Goal: Information Seeking & Learning: Learn about a topic

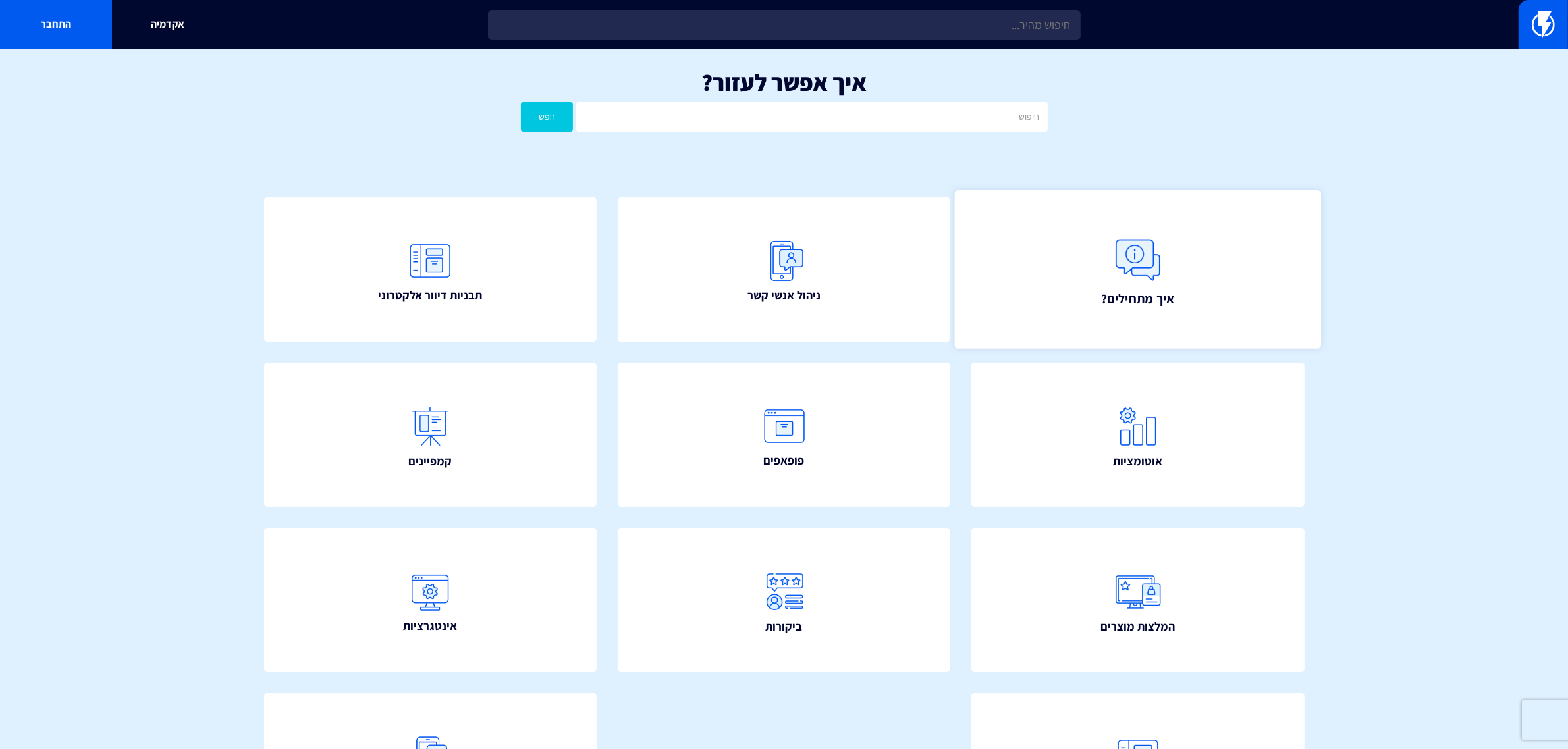
click at [1062, 279] on link "איך מתחילים?" at bounding box center [1137, 270] width 366 height 159
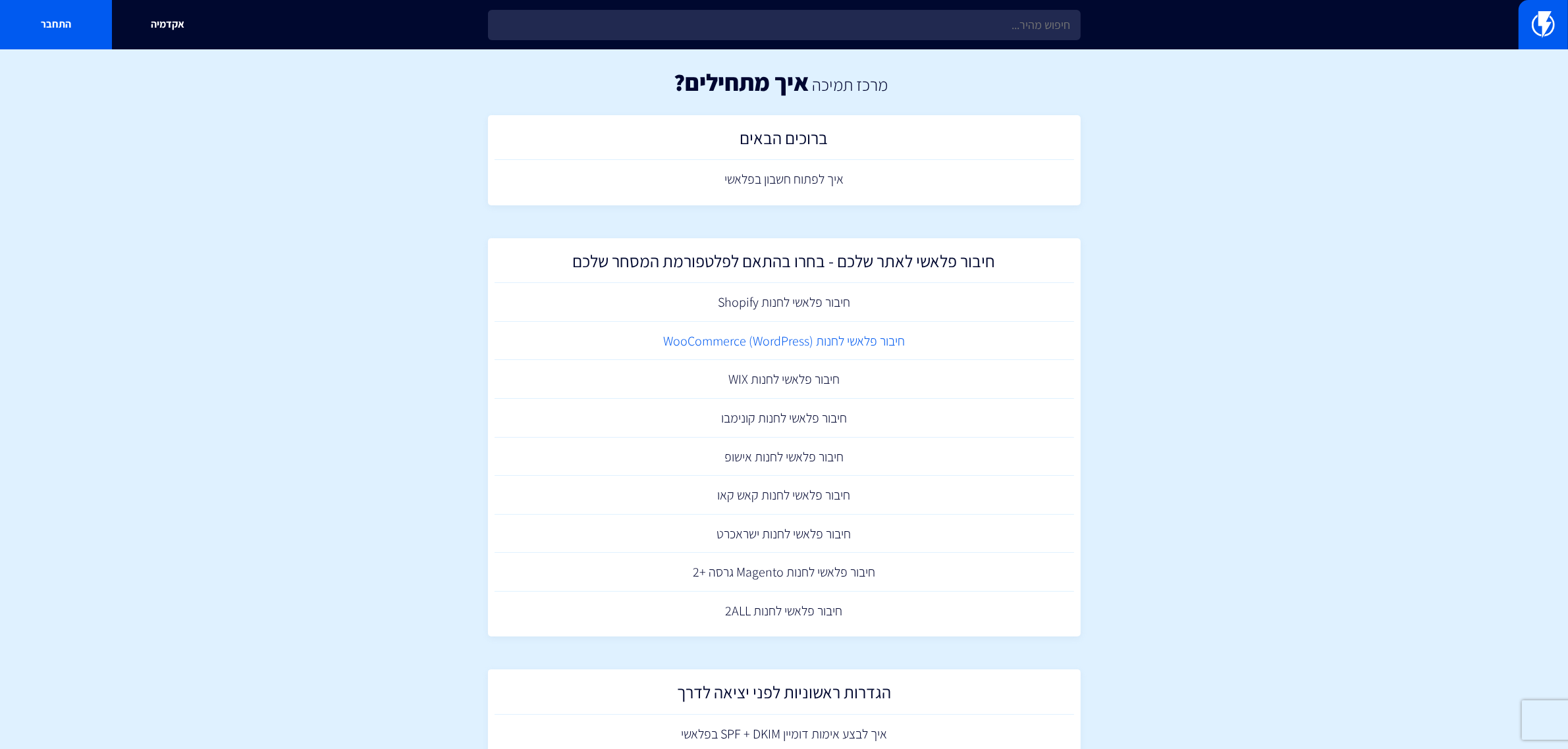
click at [735, 339] on link "חיבור פלאשי לחנות (WooCommerce (WordPress" at bounding box center [784, 341] width 580 height 39
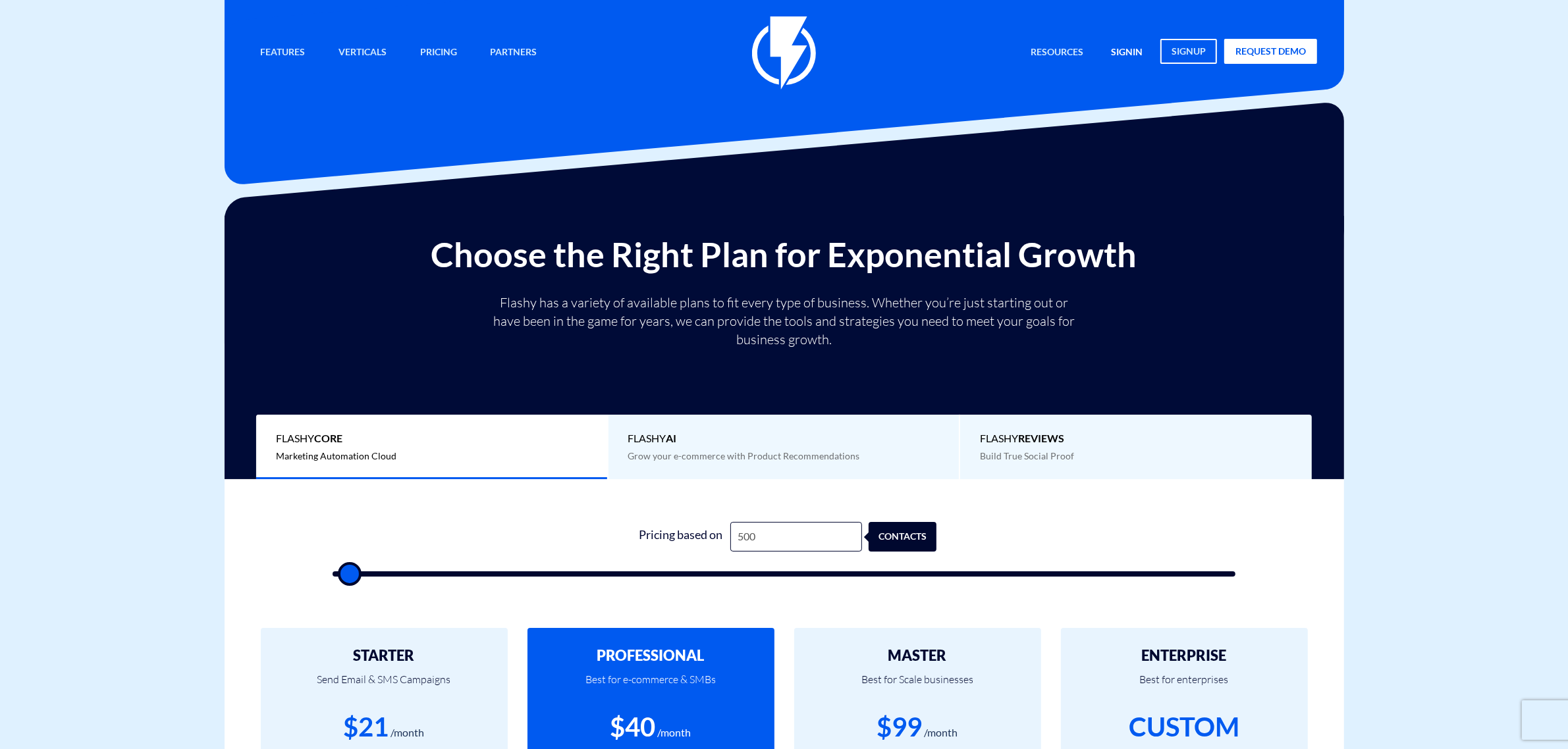
click at [1130, 51] on link "signin" at bounding box center [1127, 53] width 51 height 28
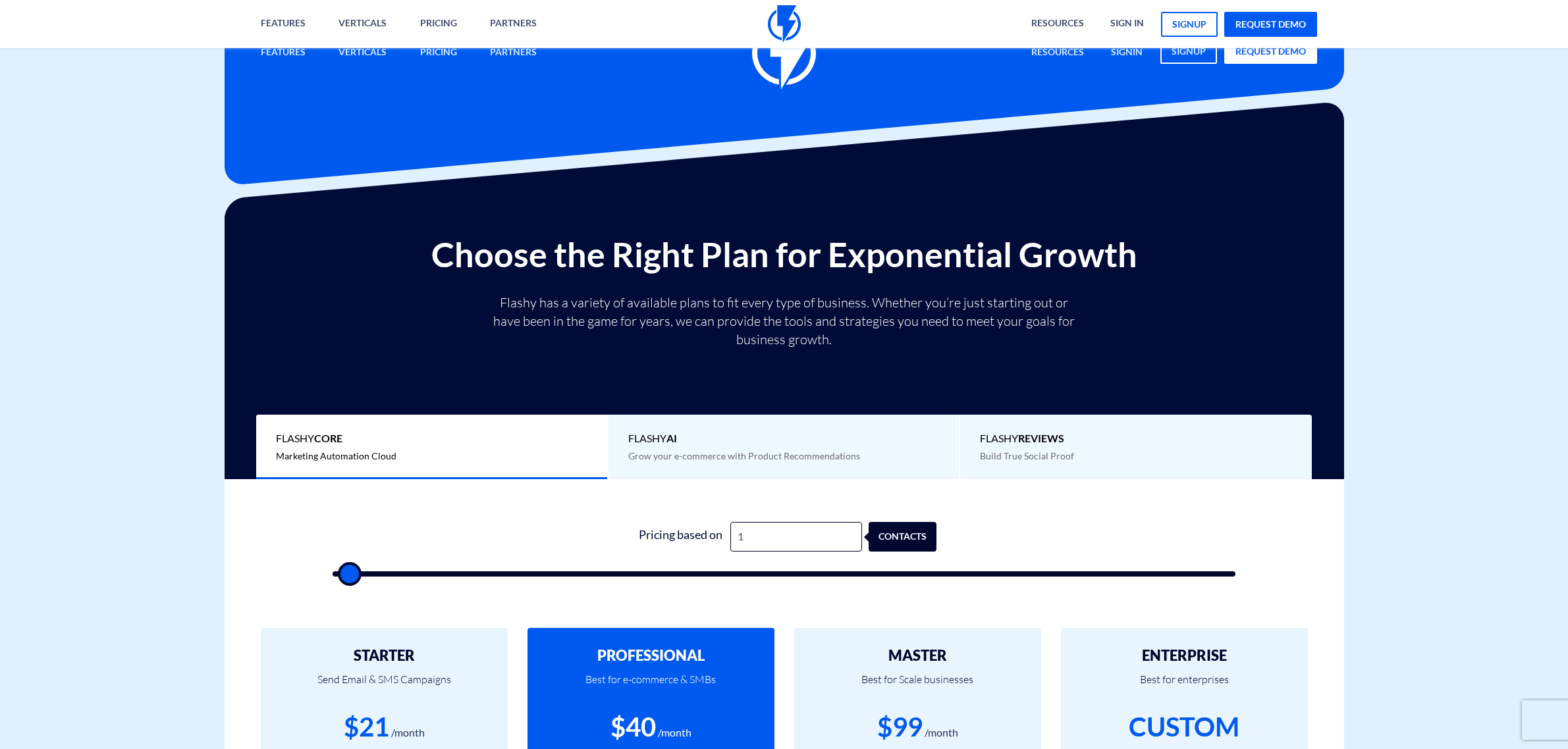
type input "10"
type input "500"
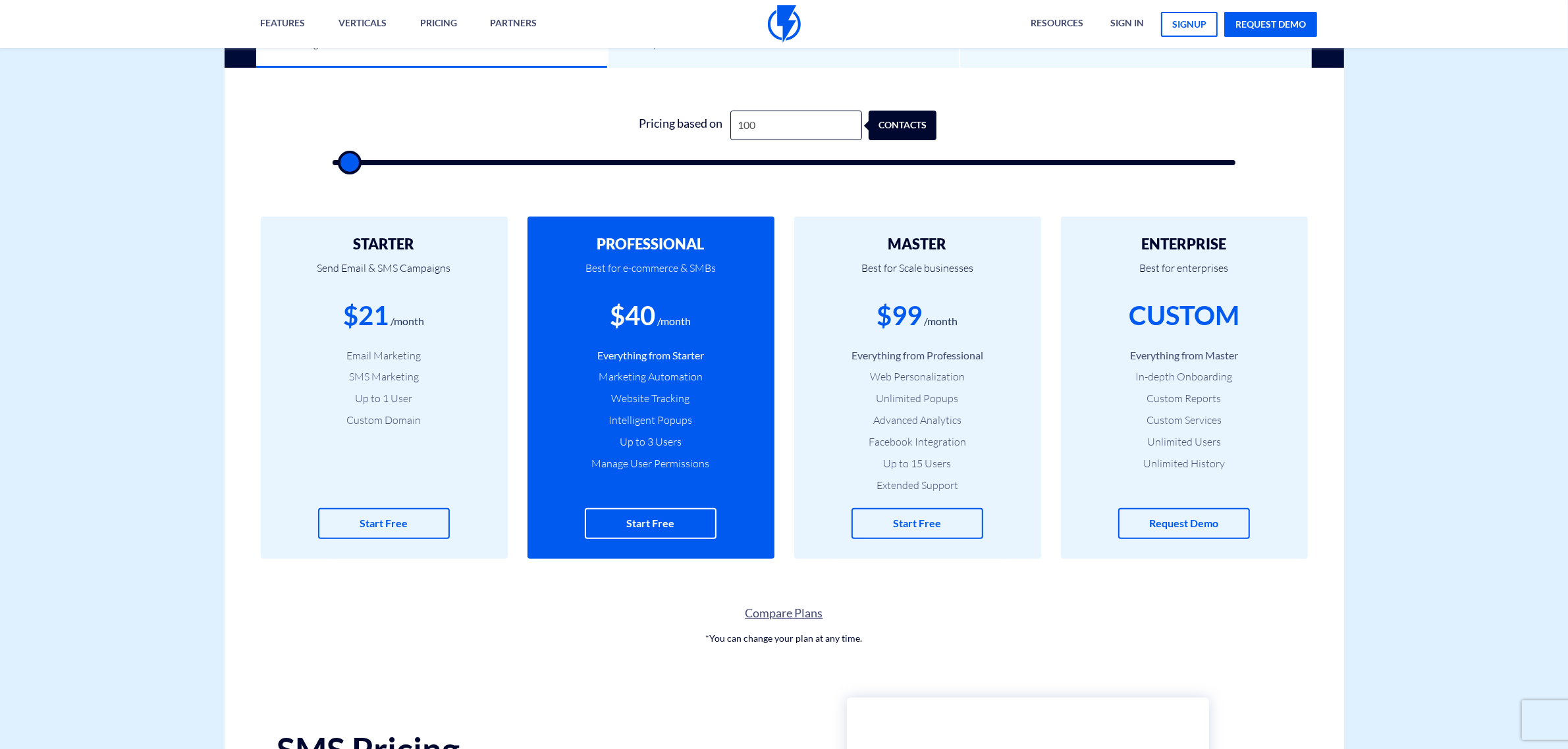
type input "1,000"
type input "1000"
type input "10,000"
type input "10000"
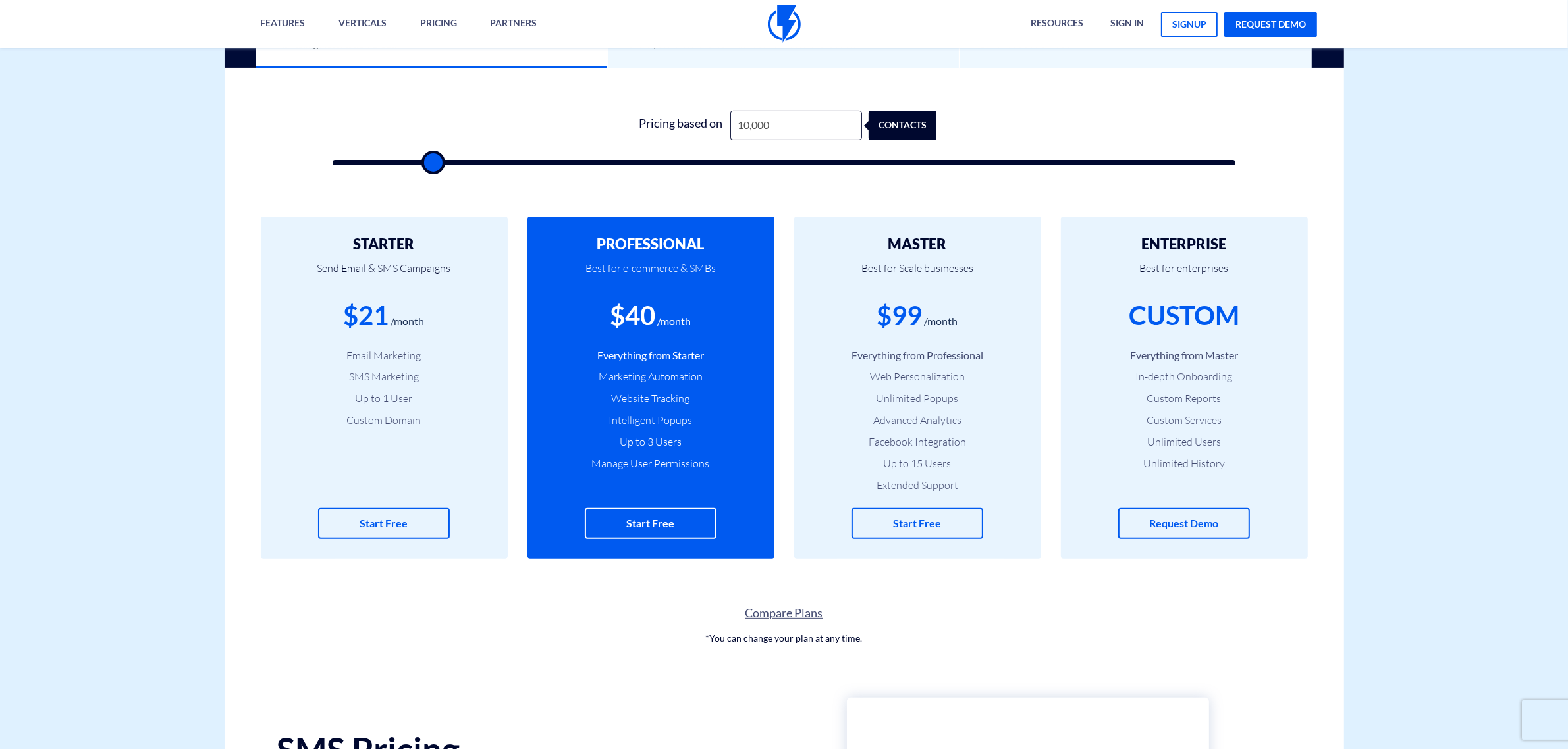
scroll to position [0, 0]
drag, startPoint x: 886, startPoint y: 312, endPoint x: 946, endPoint y: 311, distance: 60.0
click at [946, 311] on div "$288 /month" at bounding box center [917, 316] width 207 height 38
drag, startPoint x: 370, startPoint y: 242, endPoint x: 596, endPoint y: 249, distance: 226.1
click at [389, 328] on div "STARTER Send Email & SMS Campaigns $106 /month Email Marketing SMS Marketing Up…" at bounding box center [385, 388] width 247 height 342
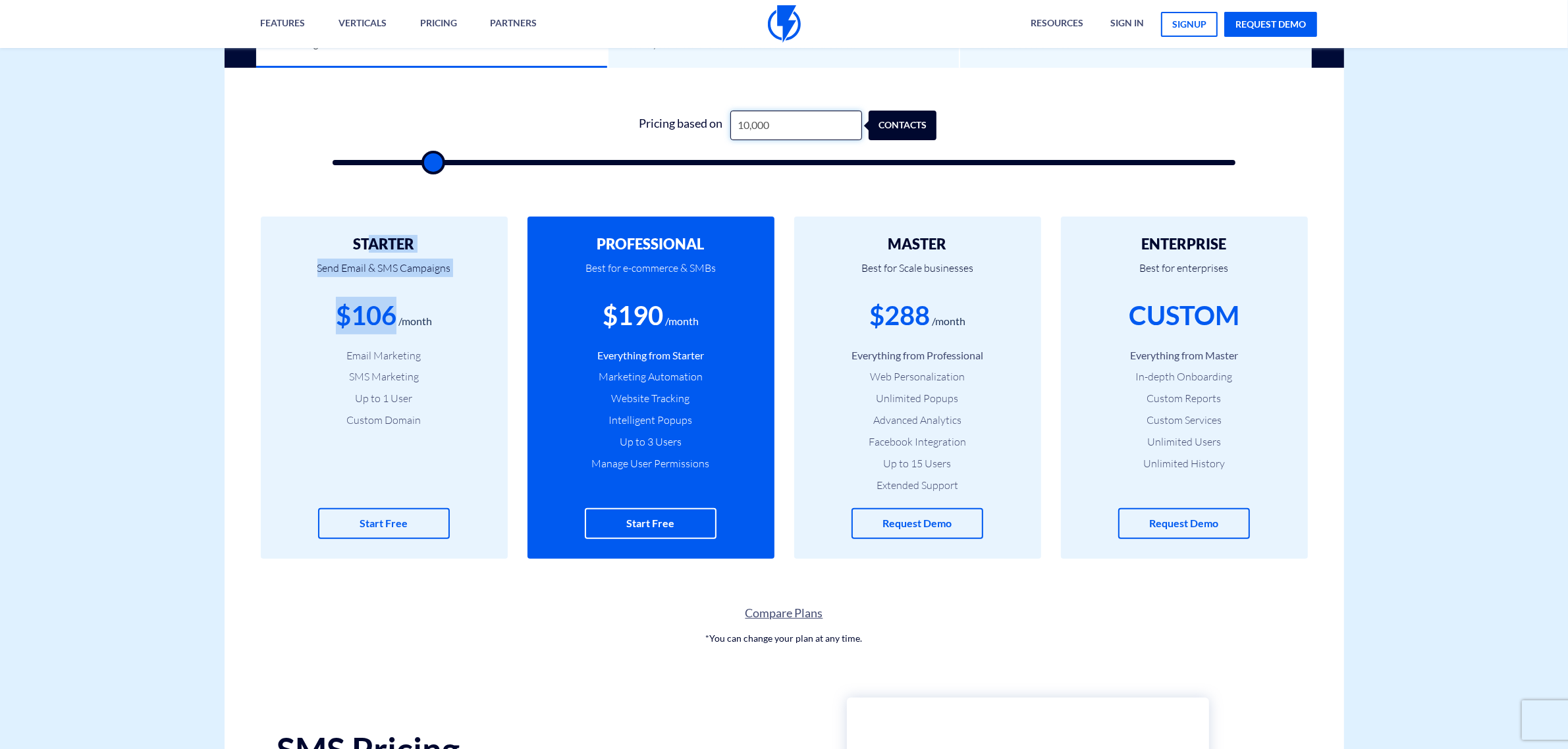
click at [788, 131] on input "10,000" at bounding box center [796, 125] width 131 height 30
type input "0"
type input "500"
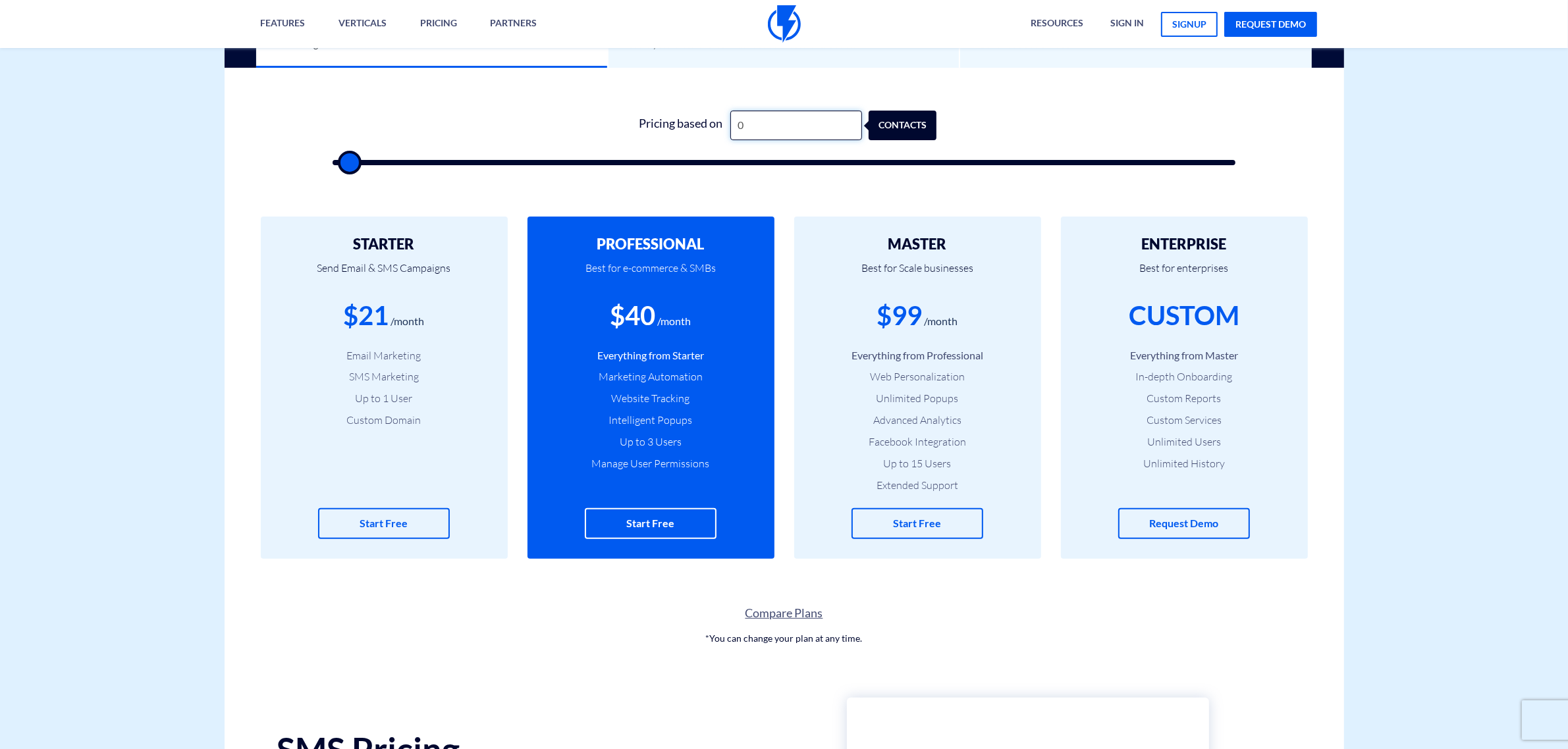
click at [748, 130] on input "0" at bounding box center [796, 125] width 131 height 30
type input "5"
type input "500"
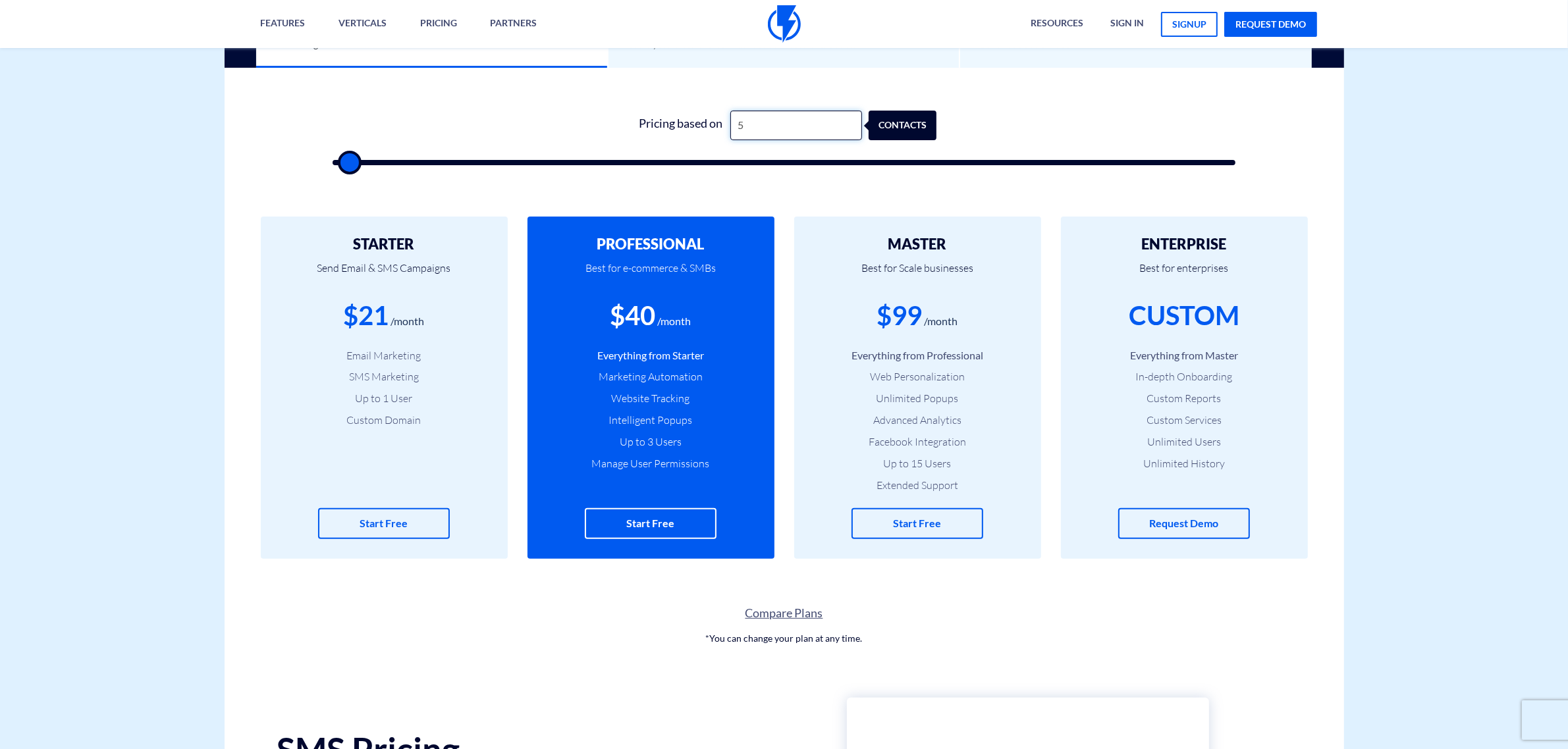
type input "50"
type input "500"
type input "5,000"
type input "5000"
type input "5,000"
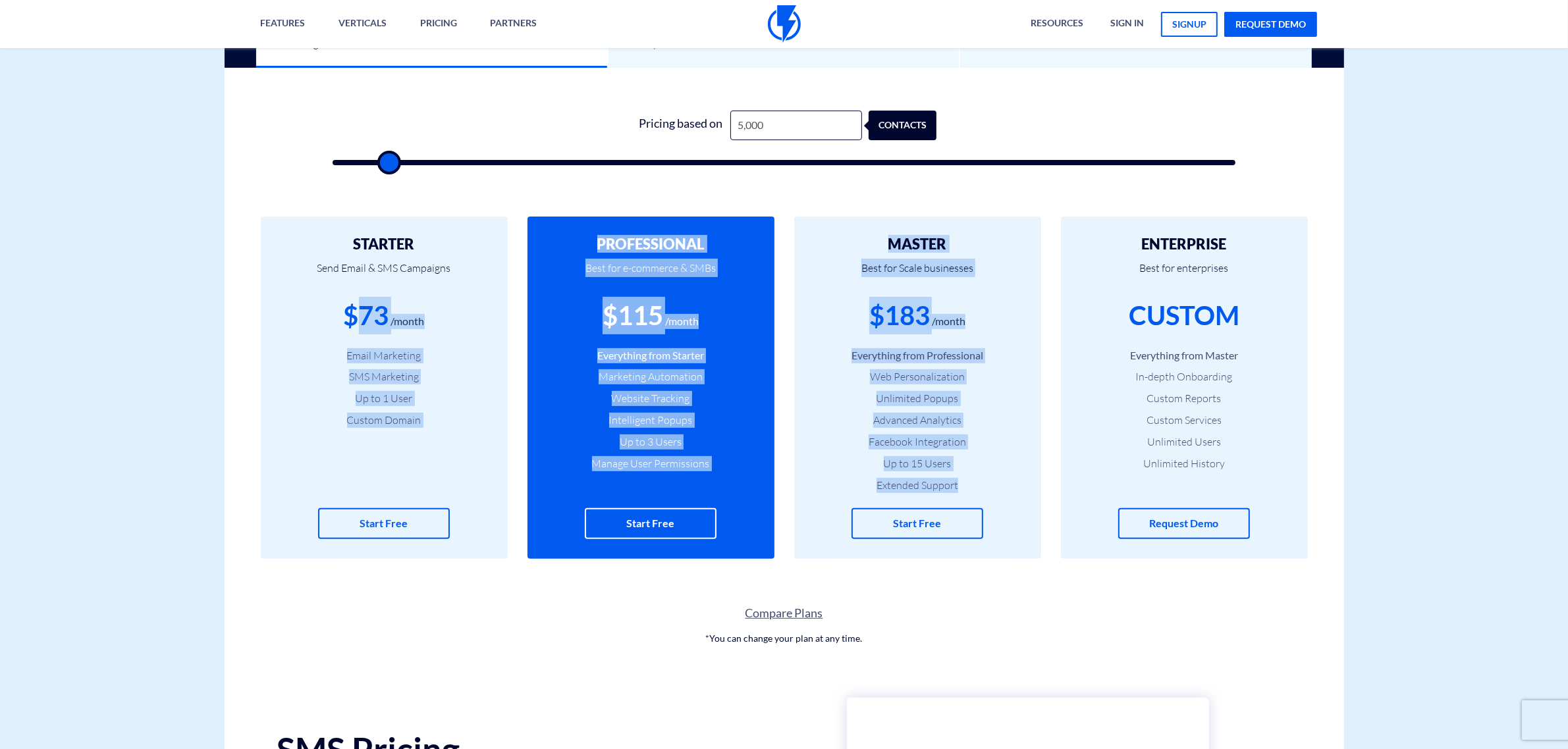
drag, startPoint x: 365, startPoint y: 318, endPoint x: 969, endPoint y: 488, distance: 627.5
click at [969, 488] on div "STARTER Send Email & SMS Campaigns $73 /month Email Marketing SMS Marketing Up …" at bounding box center [784, 388] width 1120 height 395
click at [966, 487] on li "Extended Support" at bounding box center [917, 485] width 207 height 15
drag, startPoint x: 965, startPoint y: 486, endPoint x: 302, endPoint y: 239, distance: 707.5
click at [302, 239] on div "STARTER Send Email & SMS Campaigns $73 /month Email Marketing SMS Marketing Up …" at bounding box center [784, 388] width 1120 height 395
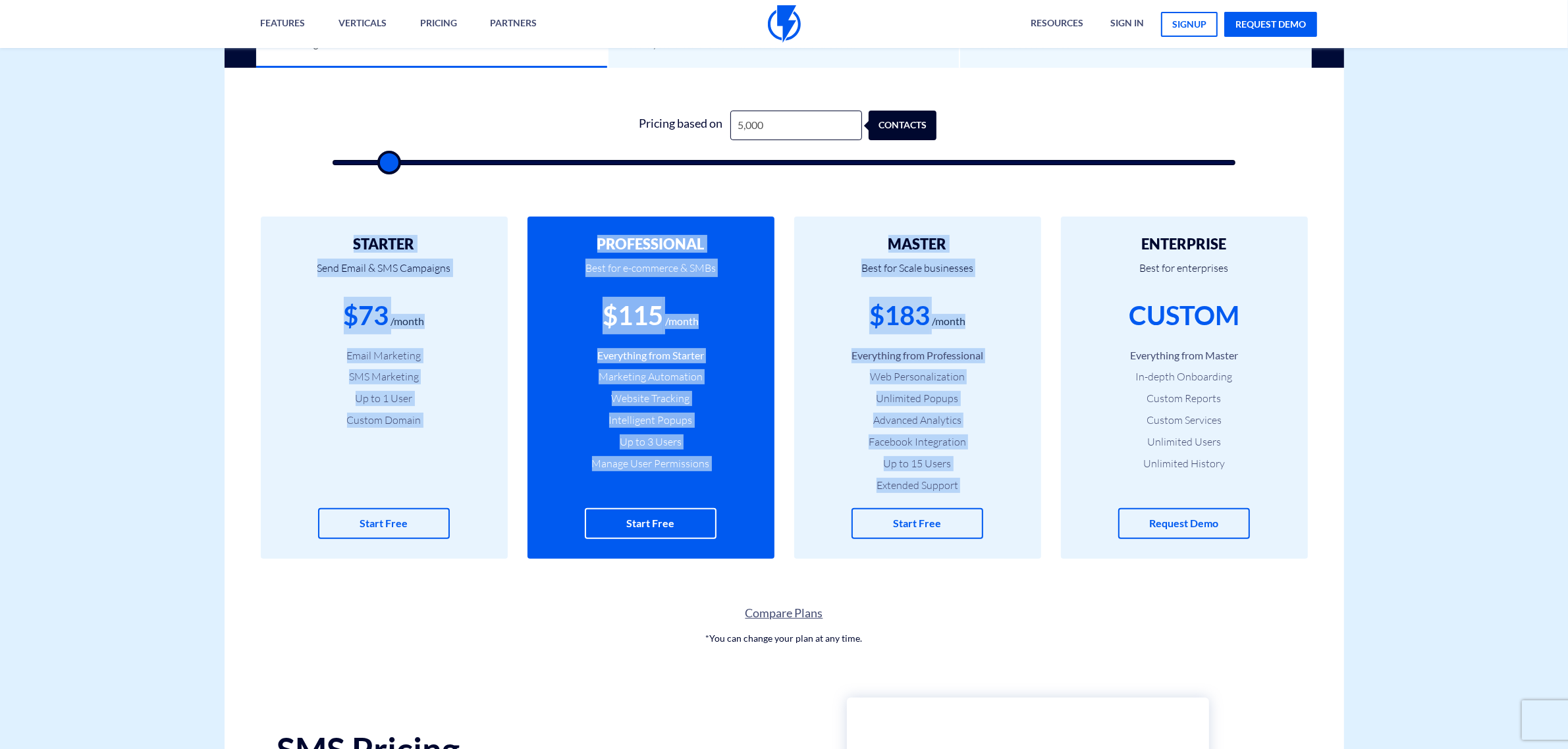
type input "4500"
type input "3,500"
type input "3500"
type input "3,000"
type input "3000"
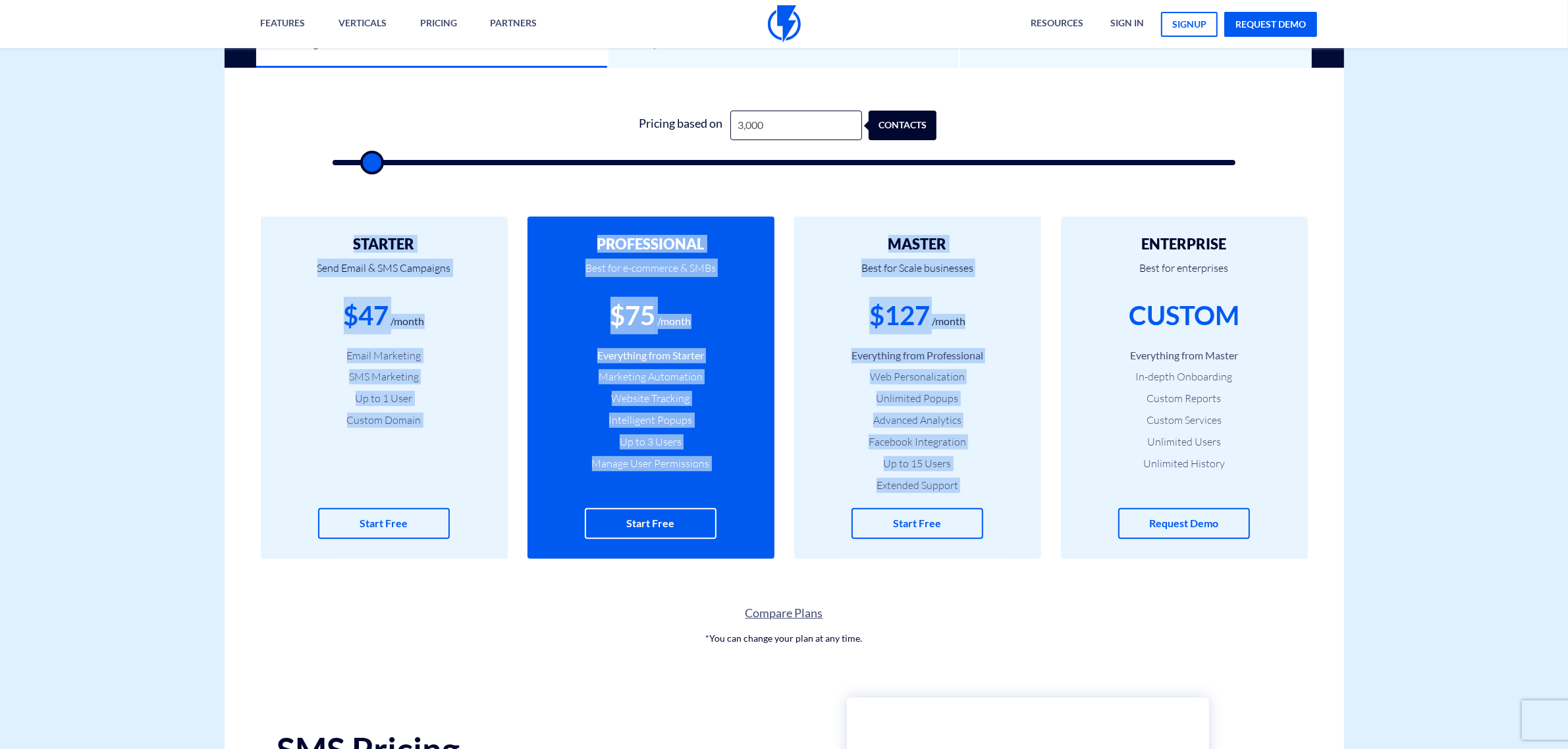
type input "2,500"
type input "2500"
type input "2,000"
type input "2000"
type input "1,500"
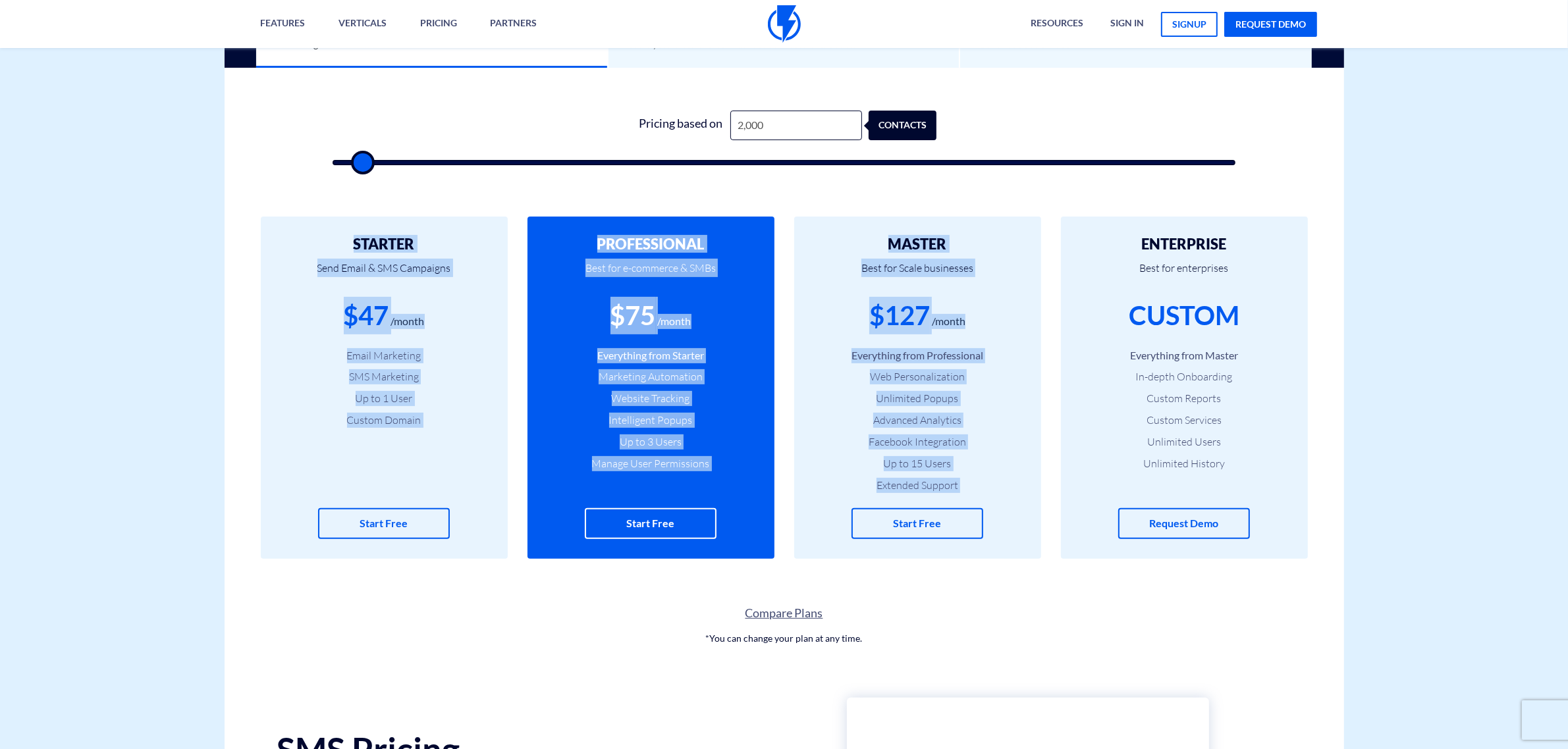
type input "1500"
type input "1,000"
type input "1000"
type input "500"
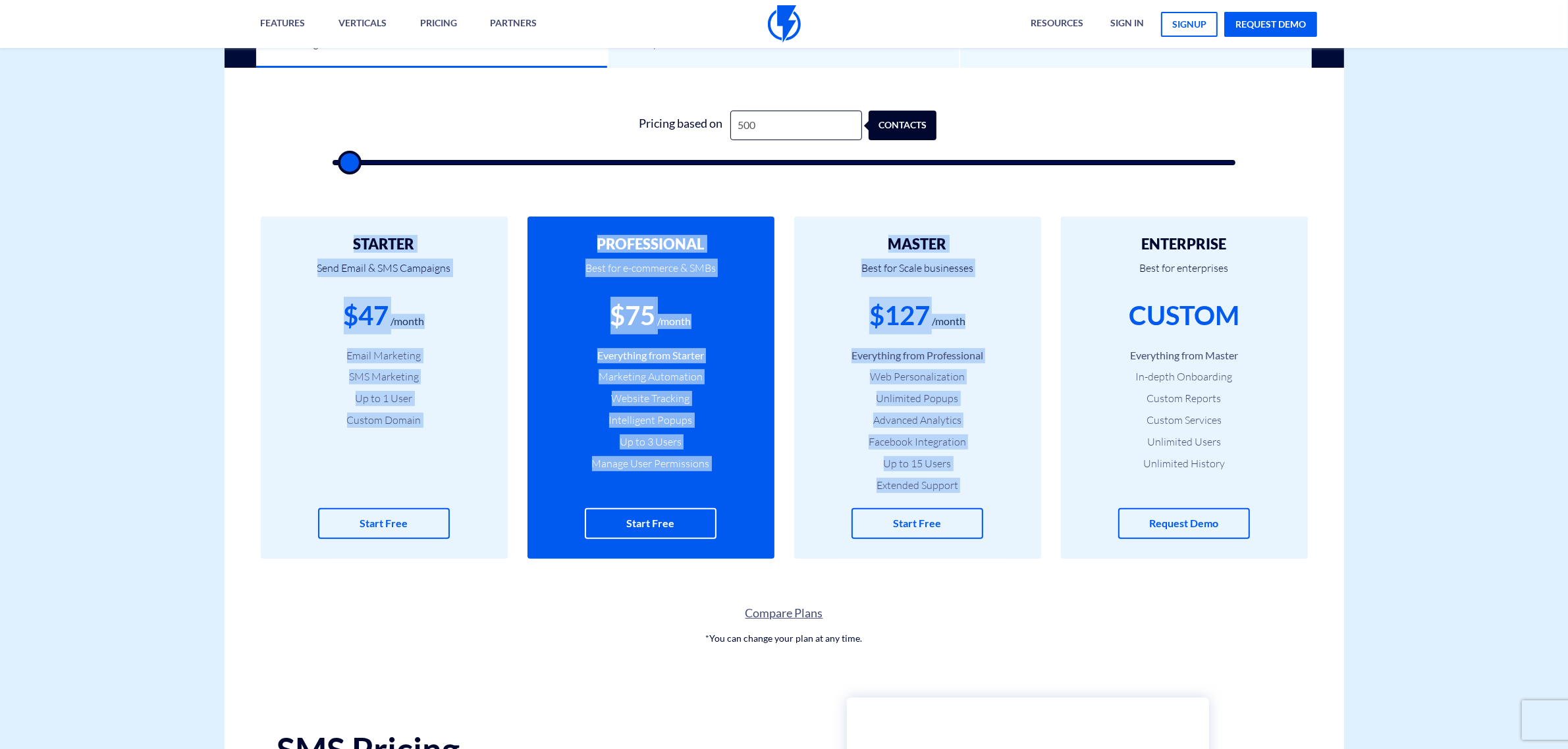
type input "500"
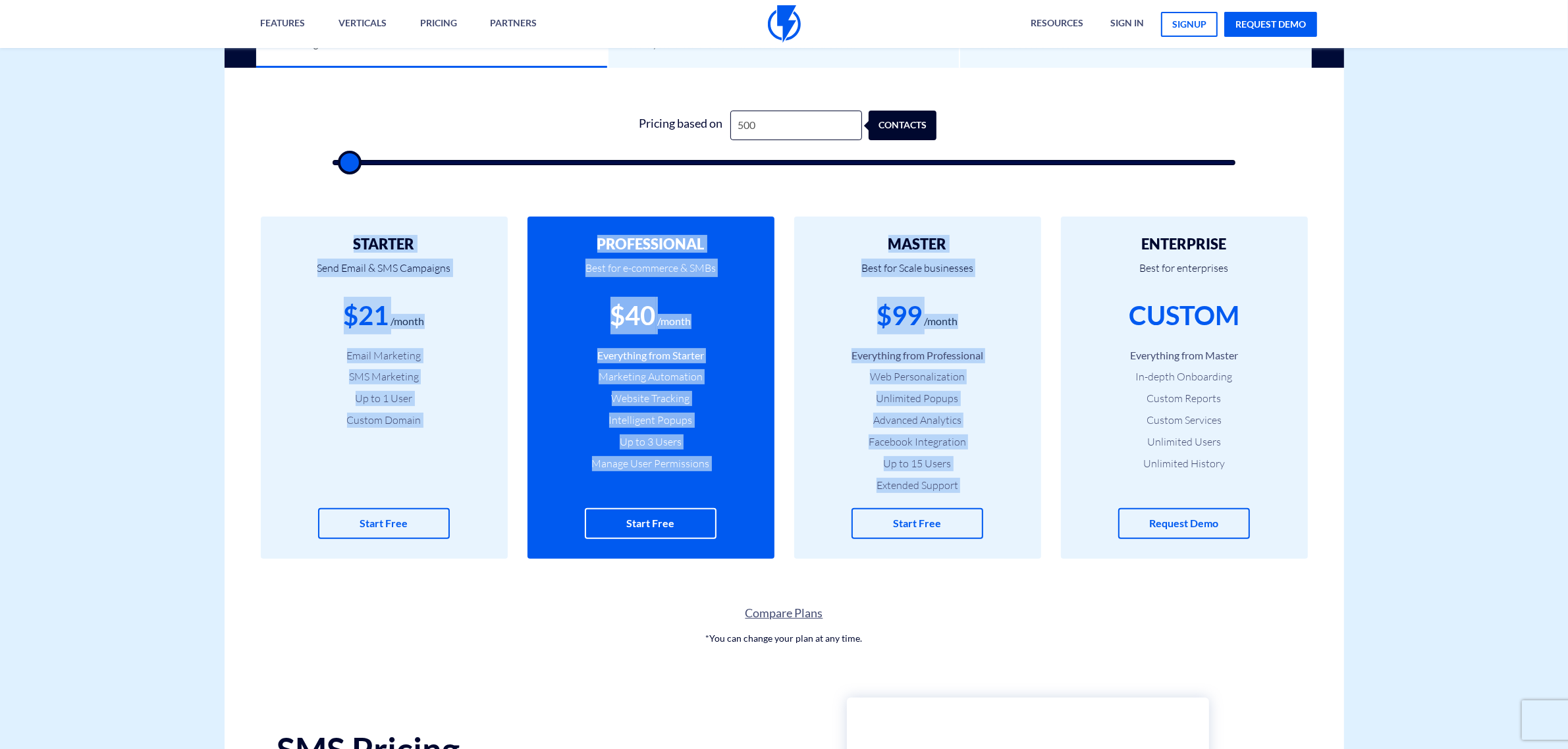
type input "500"
drag, startPoint x: 391, startPoint y: 163, endPoint x: 341, endPoint y: 165, distance: 50.0
type input "500"
click at [341, 165] on input "range" at bounding box center [784, 162] width 904 height 5
